Goal: Task Accomplishment & Management: Manage account settings

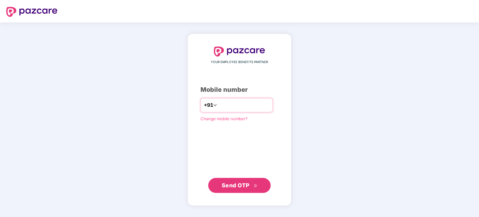
type input "**********"
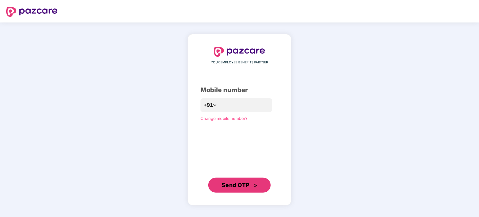
click at [208, 178] on button "Send OTP" at bounding box center [239, 185] width 63 height 15
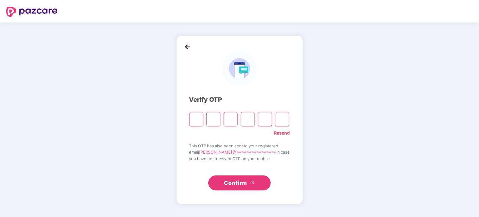
type input "*"
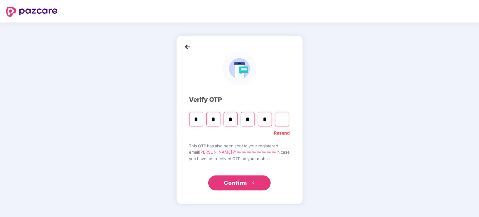
type input "*"
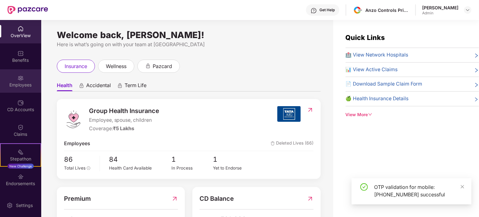
click at [23, 82] on div "Employees" at bounding box center [20, 85] width 41 height 6
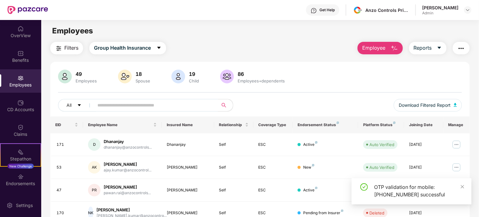
click at [172, 107] on input "text" at bounding box center [154, 105] width 112 height 9
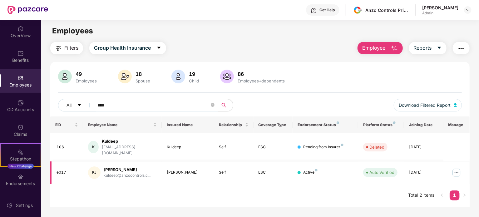
type input "****"
click at [456, 168] on img at bounding box center [457, 173] width 10 height 10
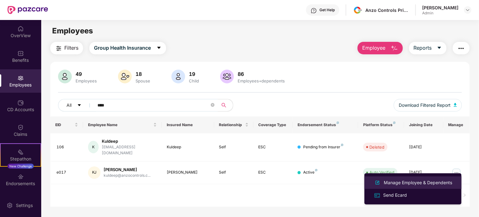
click at [410, 181] on div "Manage Employee & Dependents" at bounding box center [418, 182] width 71 height 7
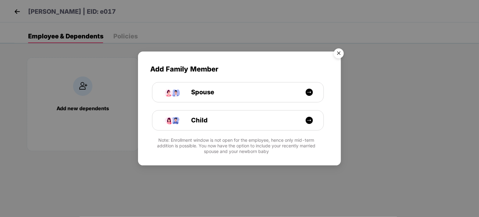
click at [343, 55] on img "Close" at bounding box center [339, 55] width 18 height 18
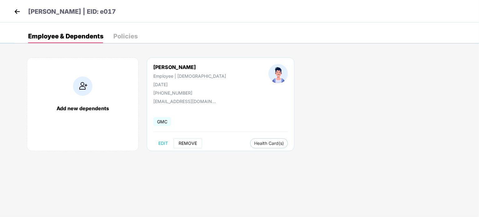
click at [187, 144] on span "REMOVE" at bounding box center [188, 143] width 18 height 5
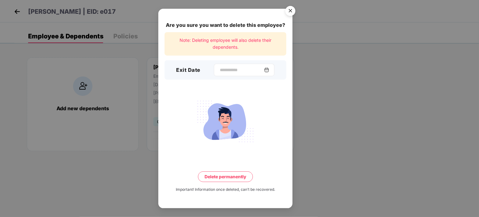
click at [269, 68] on img at bounding box center [266, 70] width 5 height 5
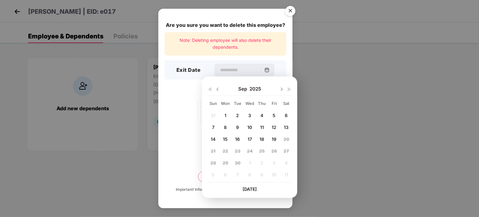
click at [225, 115] on span "1" at bounding box center [226, 115] width 2 height 5
type input "**********"
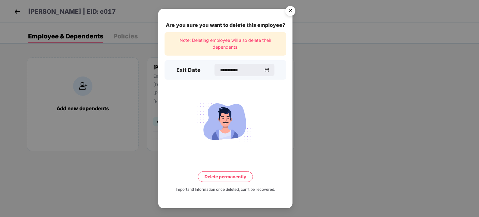
click at [217, 179] on button "Delete permanently" at bounding box center [225, 177] width 55 height 11
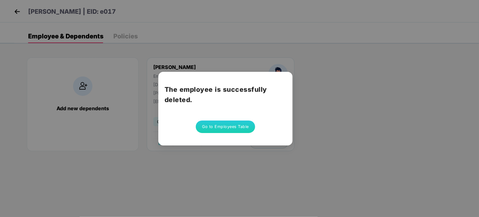
click at [212, 123] on button "Go to Employees Table" at bounding box center [225, 127] width 59 height 13
